Goal: Task Accomplishment & Management: Manage account settings

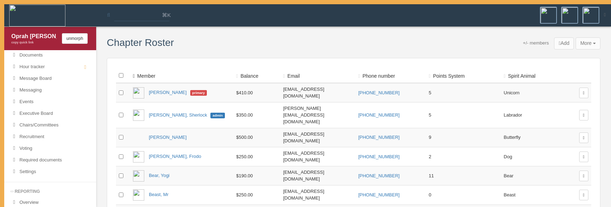
scroll to position [215, 0]
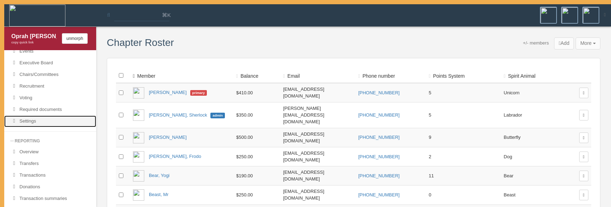
click at [43, 125] on link "Settings" at bounding box center [50, 122] width 92 height 12
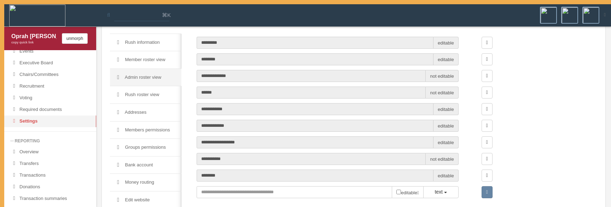
scroll to position [71, 0]
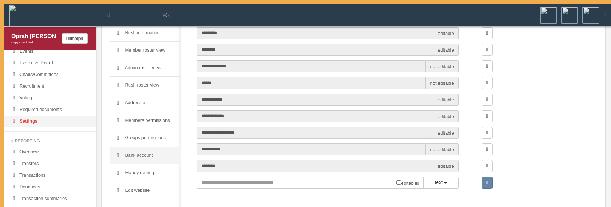
click at [153, 156] on link "Bank account" at bounding box center [145, 156] width 71 height 18
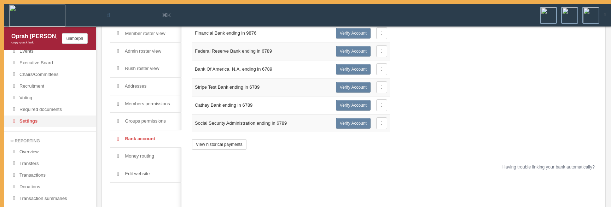
scroll to position [94, 0]
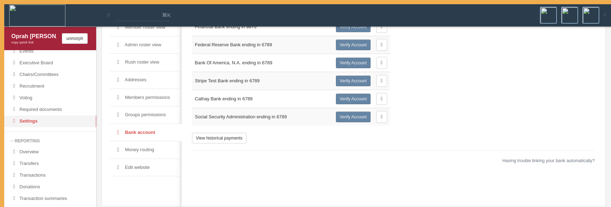
click at [558, 161] on span "Having trouble linking your bank automatically?" at bounding box center [548, 161] width 92 height 6
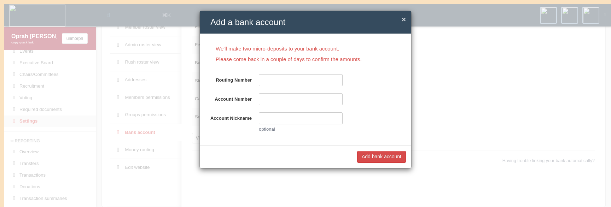
click at [521, 143] on div "× Close Add a bank account We'll make two micro-deposits to your bank account. …" at bounding box center [305, 103] width 611 height 207
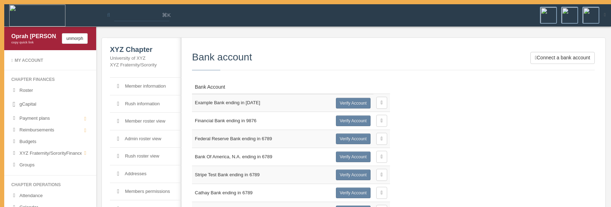
click at [537, 155] on div "Connect a bank account Bank account Bank Account Example Bank ending in 1234 Ve…" at bounding box center [393, 155] width 403 height 206
click at [456, 107] on div "Connect a bank account Bank account Bank Account Example Bank ending in 1234 Ve…" at bounding box center [393, 155] width 403 height 206
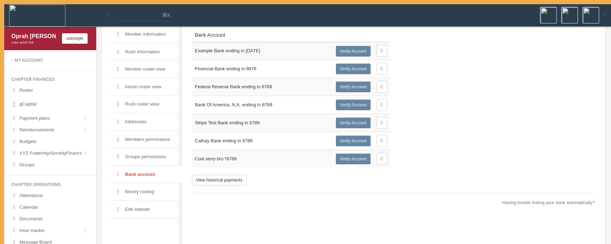
scroll to position [57, 0]
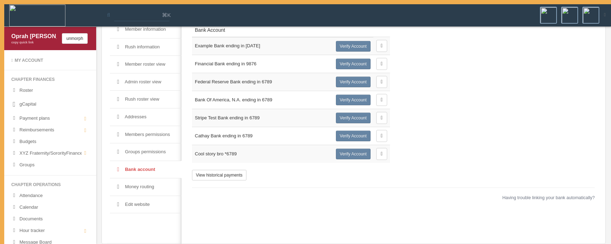
click at [271, 153] on td "Cool story bro *6789" at bounding box center [262, 154] width 141 height 18
click at [239, 170] on button "View historical payments" at bounding box center [219, 175] width 54 height 11
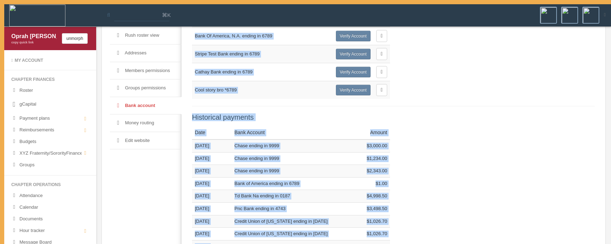
scroll to position [124, 0]
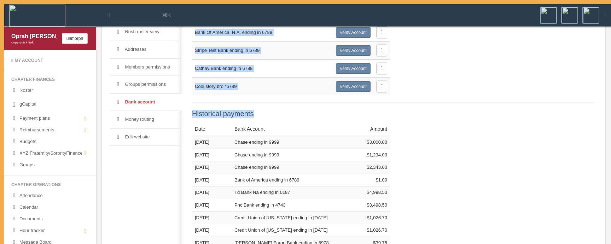
drag, startPoint x: 238, startPoint y: 226, endPoint x: 267, endPoint y: 112, distance: 117.0
click at [267, 112] on div "Connect a bank account Bank account Bank Account Example Bank ending in 1234 Ve…" at bounding box center [393, 112] width 403 height 368
click at [267, 112] on h5 "Historical payments" at bounding box center [393, 114] width 403 height 8
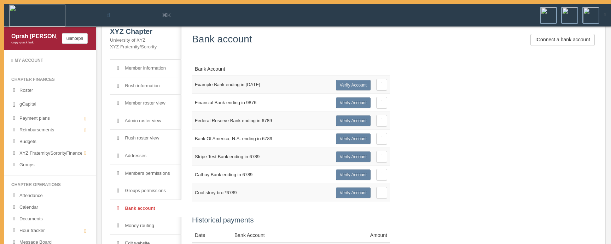
scroll to position [17, 0]
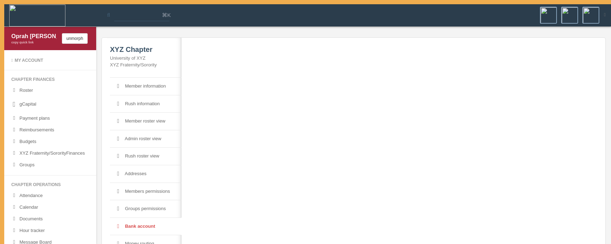
scroll to position [17, 0]
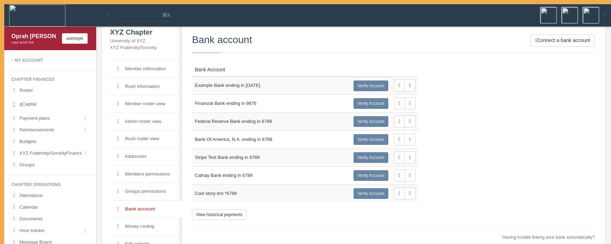
click at [398, 164] on td at bounding box center [404, 158] width 27 height 18
click at [398, 162] on button "button" at bounding box center [399, 158] width 11 height 12
click at [443, 169] on div "Connect a bank account Bank account Bank Account Example Bank ending in 1234 Ve…" at bounding box center [393, 138] width 403 height 206
click at [479, 159] on div "Connect a bank account Bank account Bank Account Example Bank ending in 1234 Ve…" at bounding box center [393, 138] width 403 height 206
click at [398, 156] on icon "button" at bounding box center [399, 157] width 2 height 5
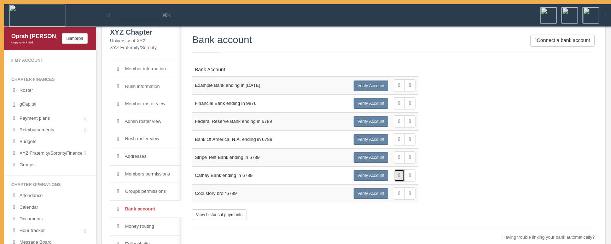
click at [398, 177] on icon "button" at bounding box center [399, 175] width 2 height 5
click at [449, 178] on div "Connect a bank account Bank account Bank Account Example Bank ending in 1234 Ve…" at bounding box center [393, 138] width 403 height 206
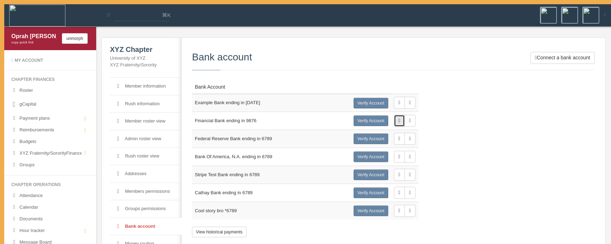
click at [394, 121] on button "button" at bounding box center [399, 121] width 11 height 12
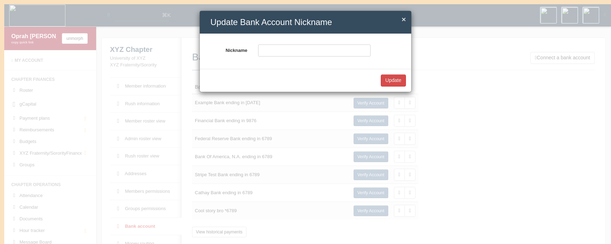
click at [469, 145] on div "× Close Update Bank Account Nickname Nickname Update" at bounding box center [305, 122] width 611 height 244
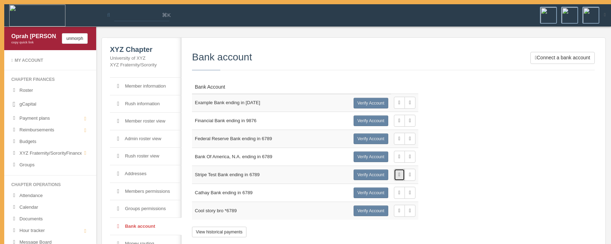
click at [394, 178] on button "button" at bounding box center [399, 175] width 11 height 12
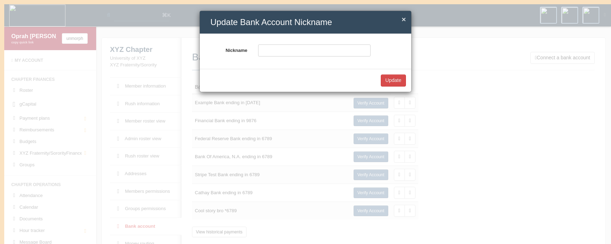
click at [451, 173] on div "× Close Update Bank Account Nickname Nickname Update" at bounding box center [305, 122] width 611 height 244
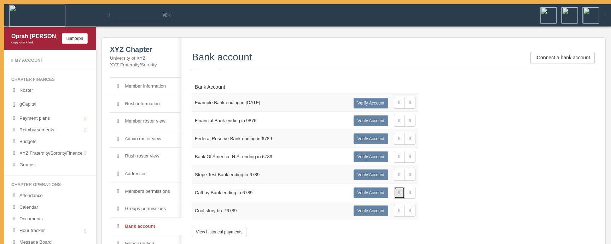
click at [399, 193] on button "button" at bounding box center [399, 193] width 11 height 12
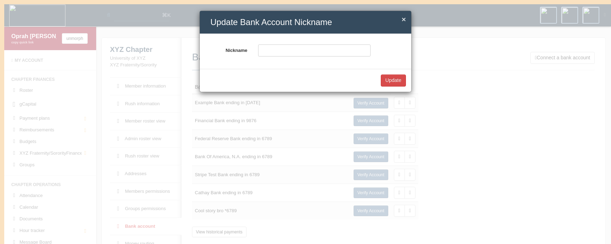
click at [432, 189] on div "× Close Update Bank Account Nickname Nickname Update" at bounding box center [305, 122] width 611 height 244
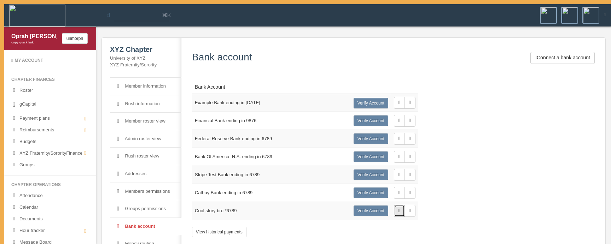
click at [398, 210] on icon "button" at bounding box center [399, 211] width 2 height 5
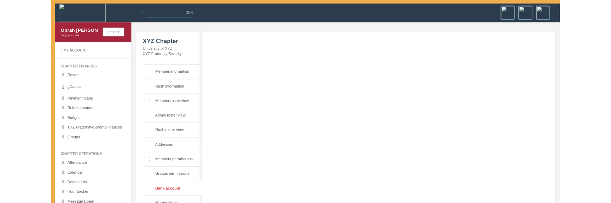
scroll to position [57, 0]
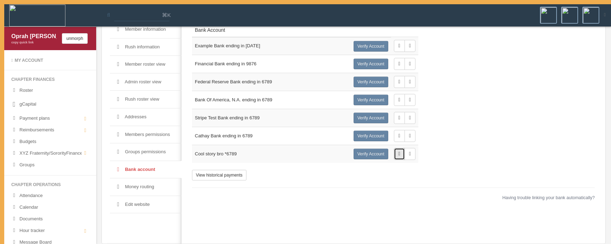
click at [398, 153] on icon "button" at bounding box center [399, 154] width 2 height 5
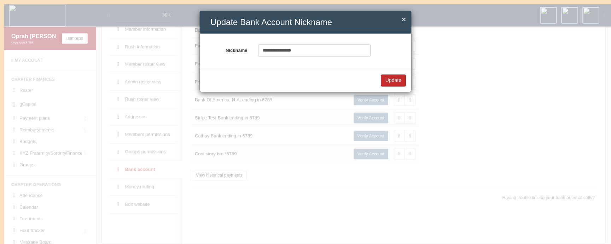
type input "**********"
click at [403, 79] on button "Update" at bounding box center [393, 81] width 25 height 12
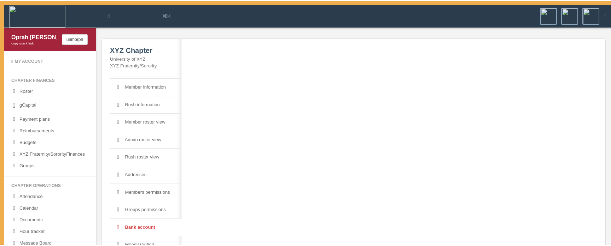
scroll to position [55, 0]
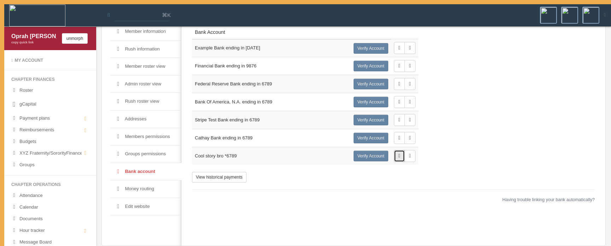
click at [400, 157] on button "button" at bounding box center [399, 156] width 11 height 12
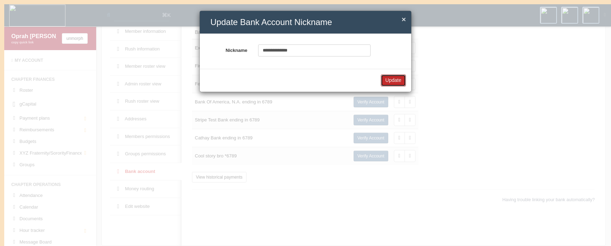
click at [390, 76] on button "Update" at bounding box center [393, 81] width 25 height 12
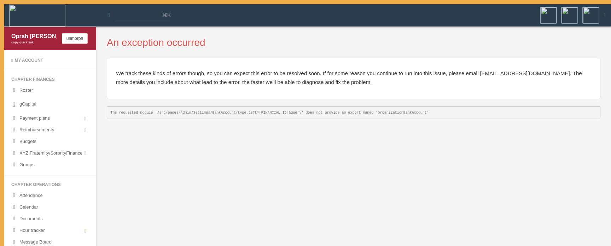
click at [297, 156] on body "My account Logout Toggle search ⌘K My account Logout [PERSON_NAME] copy quick l…" at bounding box center [305, 123] width 611 height 246
